Goal: Task Accomplishment & Management: Complete application form

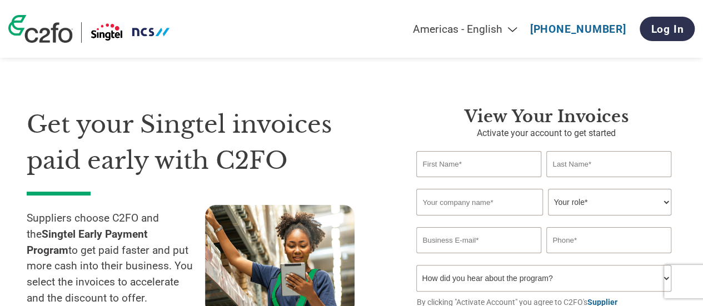
click at [479, 162] on input "text" at bounding box center [478, 164] width 124 height 26
type input "e"
type input "[PERSON_NAME]"
type input "Shine Technology Pte Ltd"
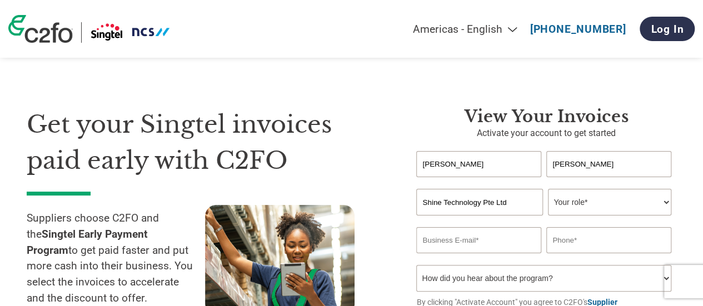
click at [666, 196] on select "Your role* CFO Controller Credit Manager Finance Director Treasurer CEO Preside…" at bounding box center [609, 202] width 123 height 27
select select "OTHER"
click at [548, 190] on select "Your role* CFO Controller Credit Manager Finance Director Treasurer CEO Preside…" at bounding box center [609, 202] width 123 height 27
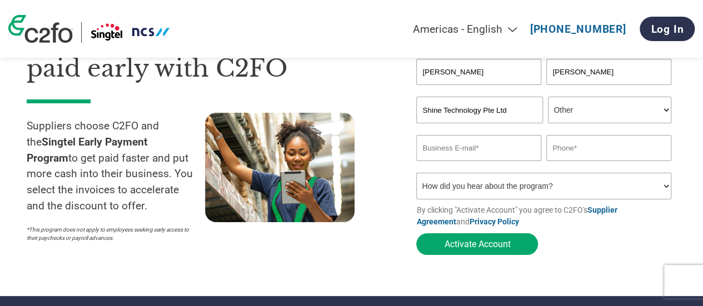
click at [492, 153] on input "email" at bounding box center [478, 148] width 124 height 26
type input "[DOMAIN_NAME][EMAIL_ADDRESS][DOMAIN_NAME]"
click at [591, 148] on input "text" at bounding box center [608, 148] width 124 height 26
type input "60150947"
click at [552, 185] on select "How did you hear about the program? Received a letter Email Social Media Online…" at bounding box center [543, 186] width 254 height 27
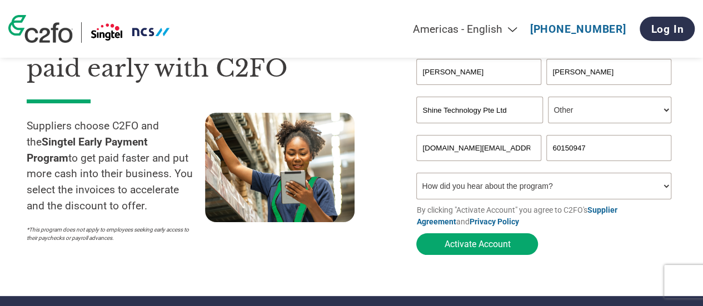
select select "Received a Letter"
click at [416, 175] on select "How did you hear about the program? Received a letter Email Social Media Online…" at bounding box center [543, 186] width 254 height 27
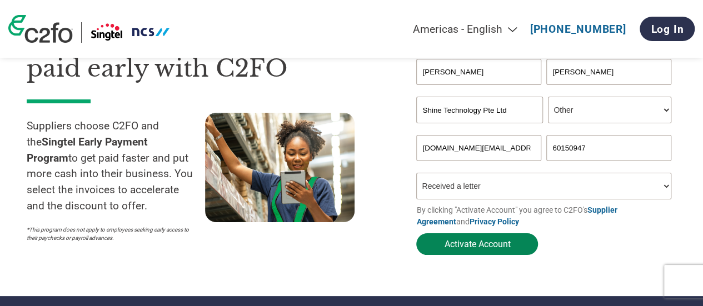
click at [484, 249] on button "Activate Account" at bounding box center [477, 244] width 122 height 22
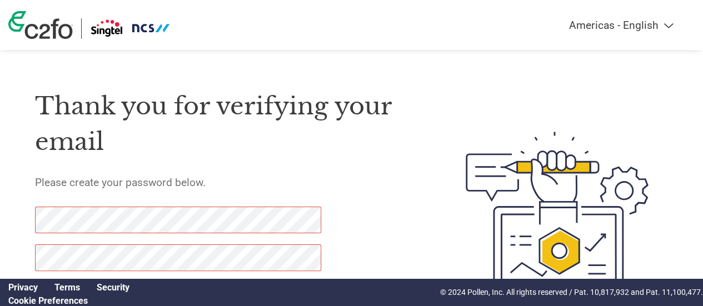
scroll to position [80, 0]
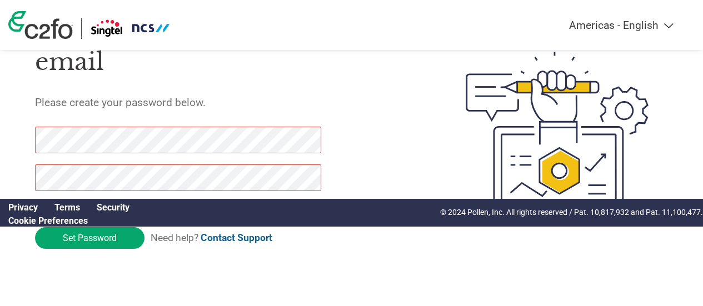
drag, startPoint x: 108, startPoint y: 233, endPoint x: 6, endPoint y: 175, distance: 117.9
click at [6, 175] on div "Thank you for verifying your email Please create your password below. Password …" at bounding box center [351, 135] width 703 height 287
click at [15, 134] on div "Thank you for verifying your email Please create your password below. Password …" at bounding box center [351, 135] width 703 height 287
click at [17, 124] on div "Thank you for verifying your email Please create your password below. Password …" at bounding box center [351, 135] width 703 height 287
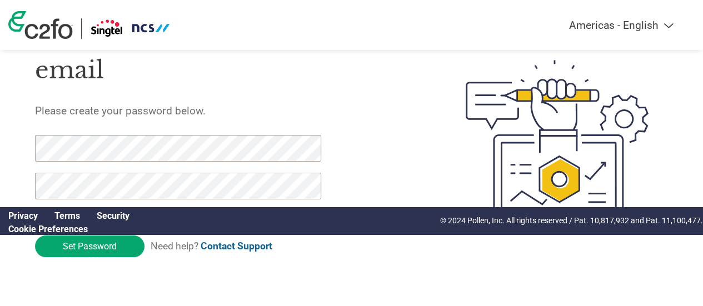
scroll to position [80, 0]
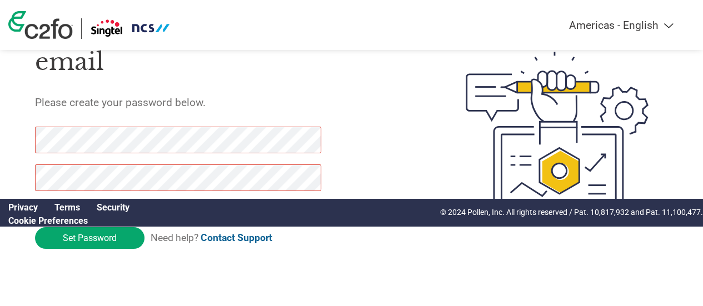
click at [243, 238] on link "Contact Support" at bounding box center [237, 237] width 72 height 11
click at [6, 136] on div "Thank you for verifying your email Please create your password below. Password …" at bounding box center [351, 135] width 703 height 287
click at [97, 237] on input "Set Password" at bounding box center [89, 238] width 109 height 22
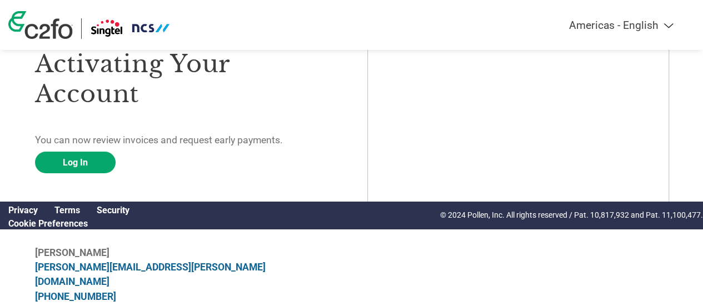
scroll to position [92, 0]
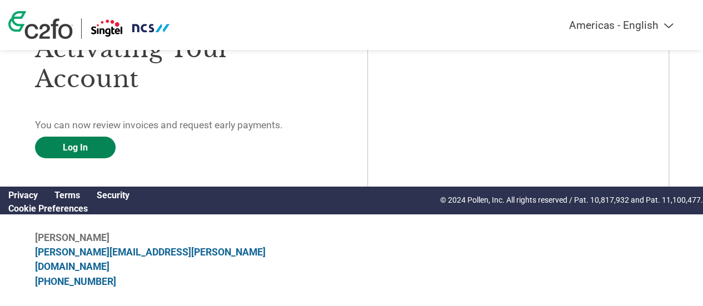
click at [72, 153] on link "Log In" at bounding box center [75, 148] width 81 height 22
